Goal: Task Accomplishment & Management: Manage account settings

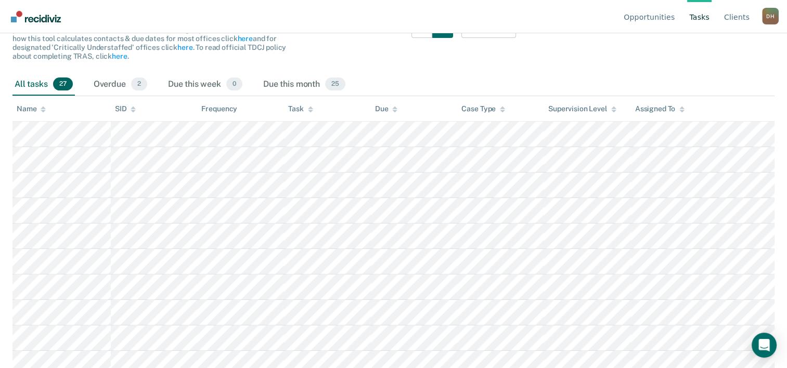
scroll to position [104, 0]
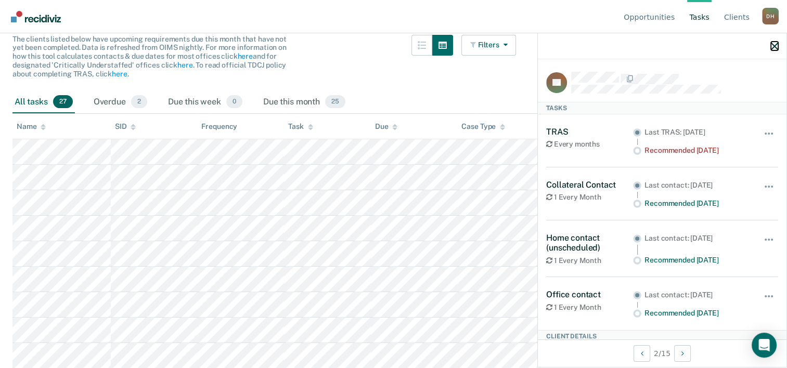
click at [773, 45] on icon "button" at bounding box center [774, 46] width 7 height 7
click at [761, 132] on button "button" at bounding box center [770, 139] width 18 height 17
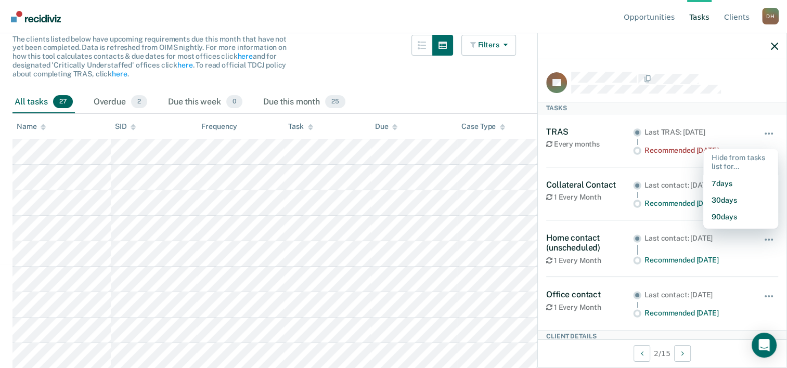
click at [720, 81] on div at bounding box center [674, 78] width 207 height 13
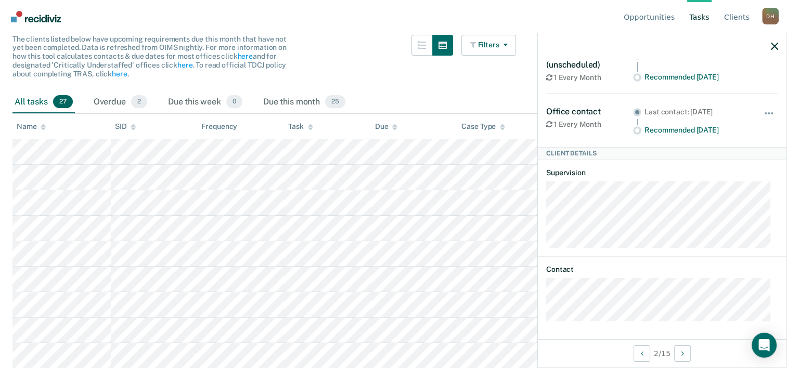
scroll to position [0, 0]
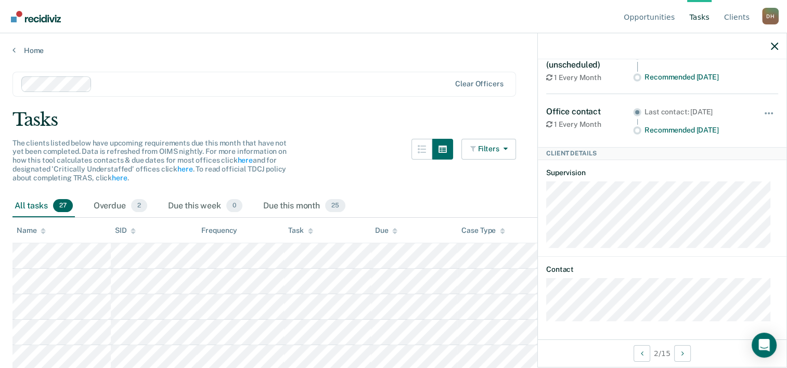
click at [778, 44] on div at bounding box center [662, 46] width 249 height 26
click at [774, 46] on icon "button" at bounding box center [774, 46] width 7 height 7
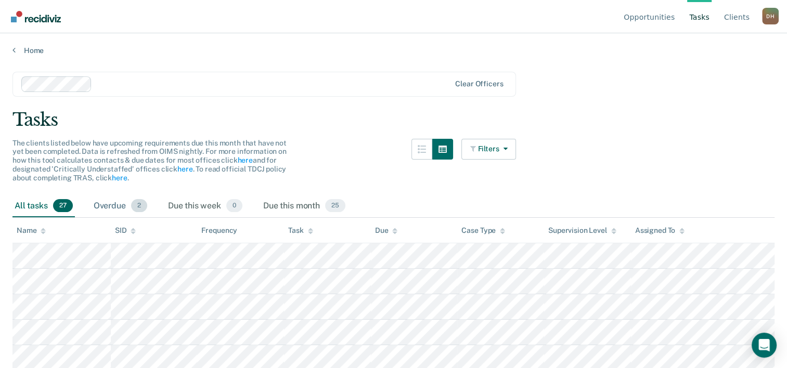
click at [108, 207] on div "Overdue 2" at bounding box center [121, 206] width 58 height 23
